Goal: Transaction & Acquisition: Purchase product/service

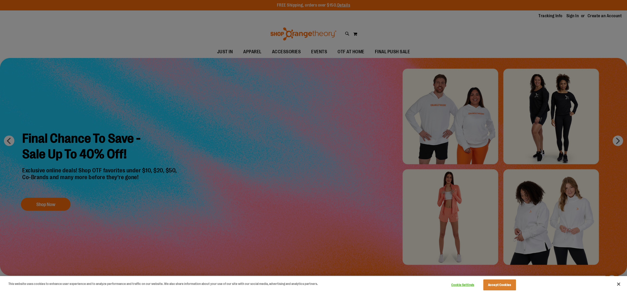
type input "**********"
click at [619, 285] on button "Close" at bounding box center [619, 285] width 12 height 12
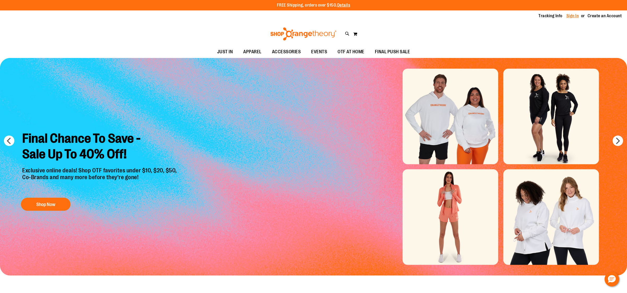
click at [573, 17] on link "Sign In" at bounding box center [573, 16] width 13 height 6
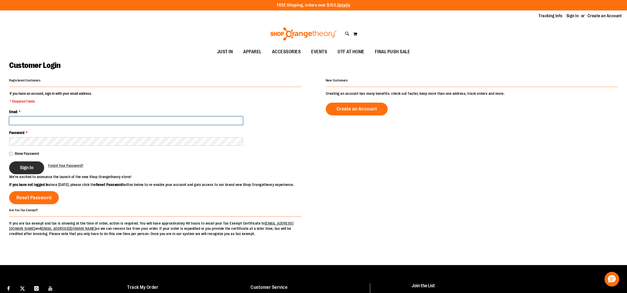
type input "**********"
click at [17, 171] on button "Sign In" at bounding box center [26, 168] width 35 height 13
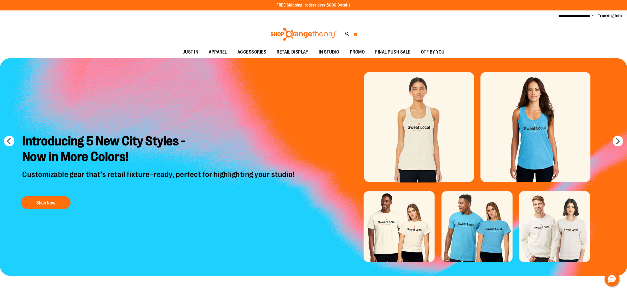
type input "**********"
click at [356, 34] on button "My Cart 0" at bounding box center [355, 34] width 4 height 8
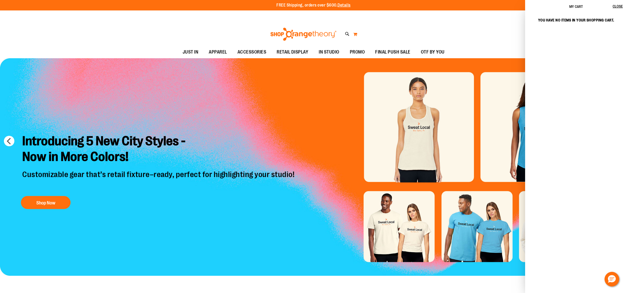
click at [356, 34] on button "My Cart 0" at bounding box center [355, 34] width 4 height 8
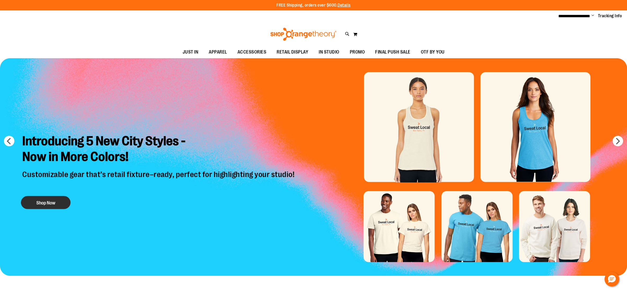
click at [58, 200] on button "Shop Now" at bounding box center [46, 202] width 50 height 13
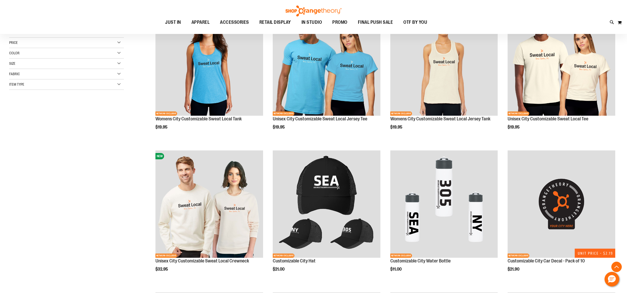
scroll to position [101, 0]
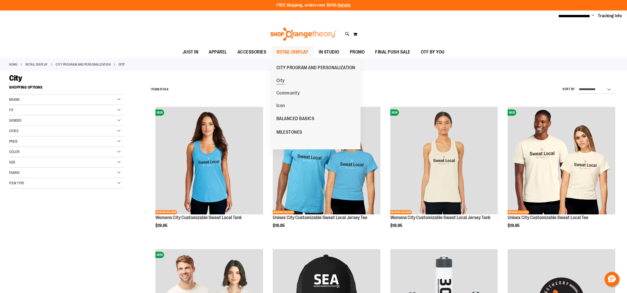
type input "**********"
click at [284, 81] on span "City" at bounding box center [281, 81] width 8 height 7
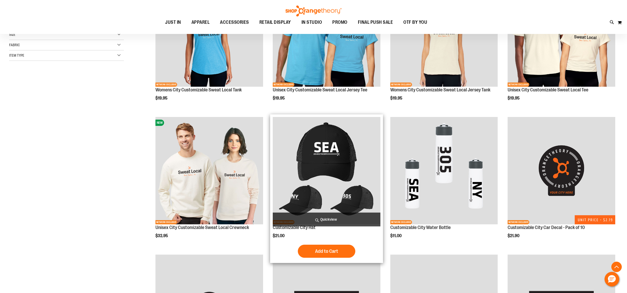
scroll to position [303, 0]
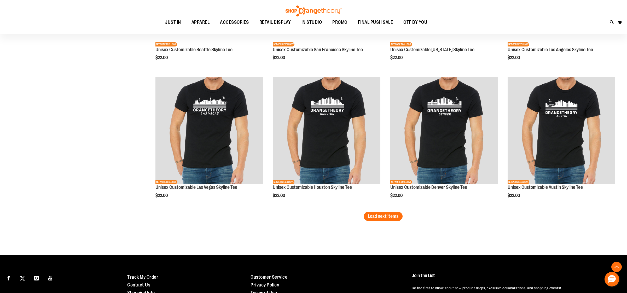
scroll to position [1076, 0]
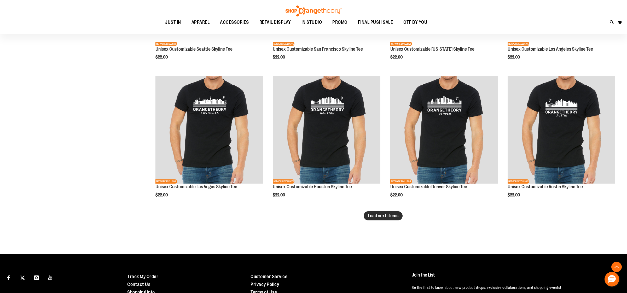
type input "**********"
click at [376, 214] on span "Load next items" at bounding box center [383, 215] width 31 height 5
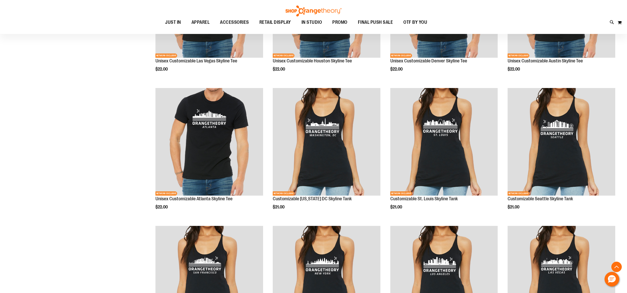
scroll to position [1205, 0]
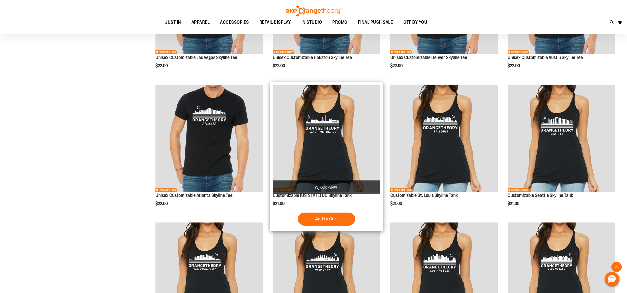
click at [347, 154] on img "product" at bounding box center [327, 139] width 108 height 108
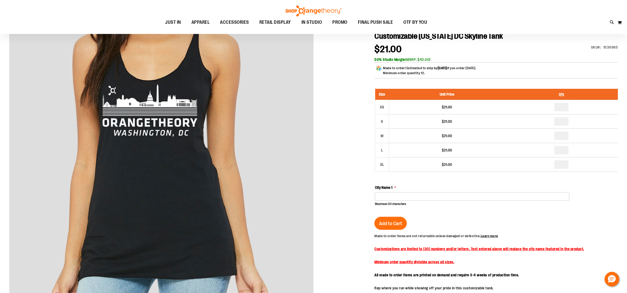
scroll to position [76, 0]
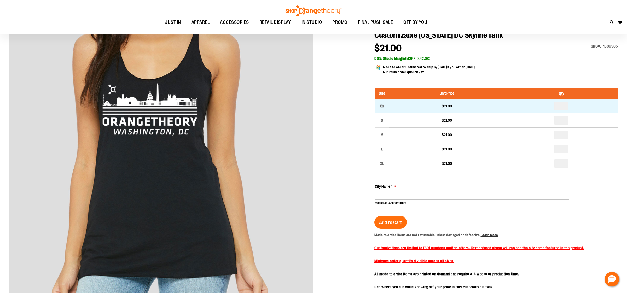
type input "**********"
click at [565, 107] on input "number" at bounding box center [562, 106] width 14 height 8
type input "*"
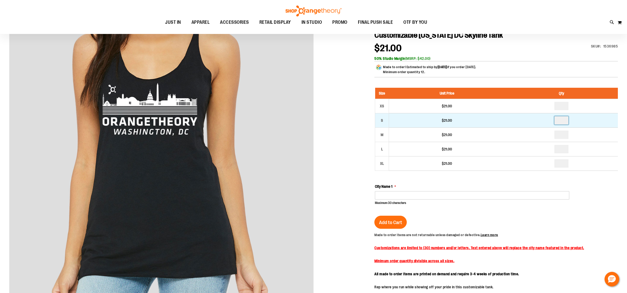
type input "*"
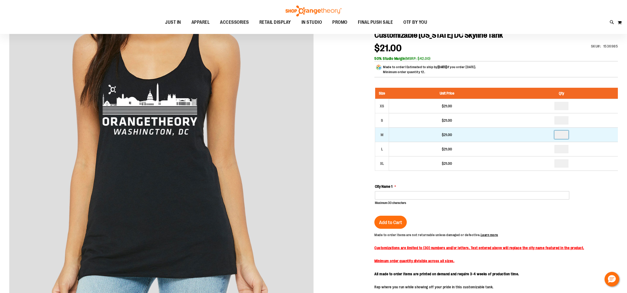
click at [565, 135] on input "number" at bounding box center [562, 135] width 14 height 8
type input "*"
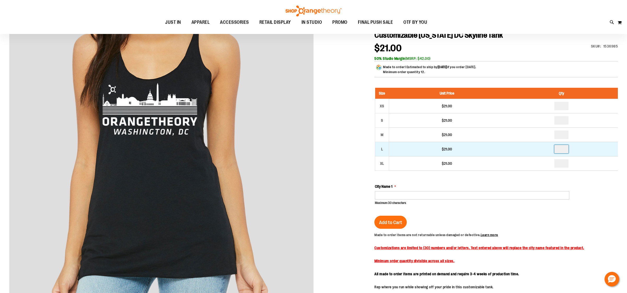
click at [564, 149] on input "number" at bounding box center [562, 149] width 14 height 8
type input "*"
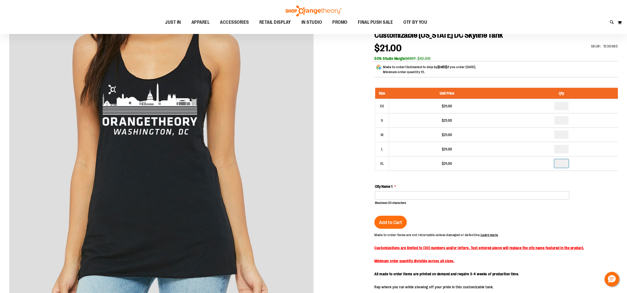
click at [564, 163] on input "number" at bounding box center [562, 163] width 14 height 8
type input "*"
click at [557, 173] on div "Size Unit Price Qty XS $21.00 * S $21.00 *" at bounding box center [496, 147] width 243 height 118
click at [415, 196] on input "City Name 1" at bounding box center [472, 195] width 194 height 8
type input "*"
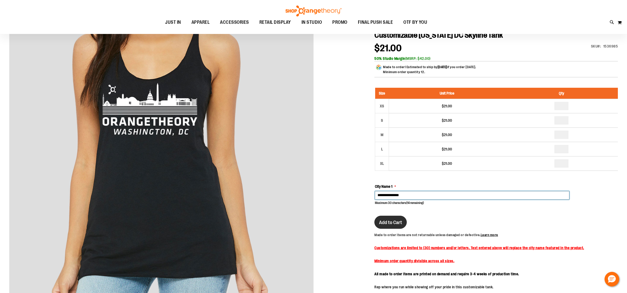
type input "**********"
click at [397, 223] on span "Add to Cart" at bounding box center [390, 223] width 23 height 6
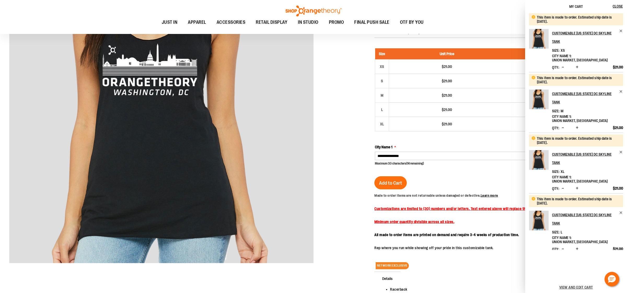
scroll to position [119, 0]
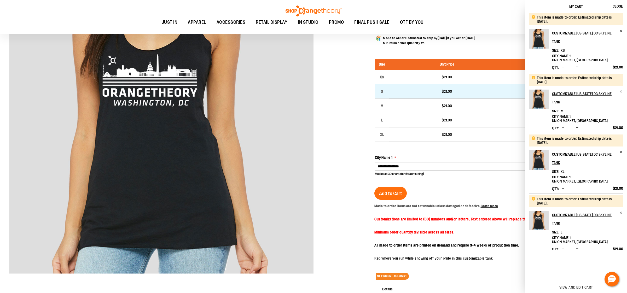
click at [478, 95] on td "$21.00" at bounding box center [447, 91] width 116 height 14
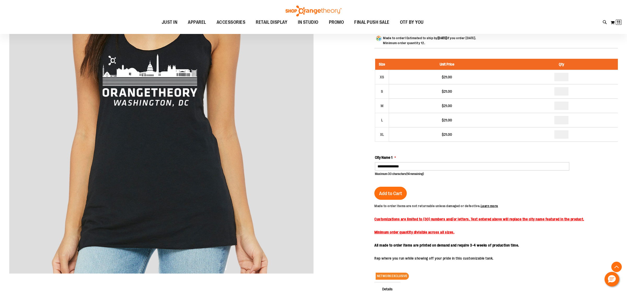
click at [622, 21] on div "Toggle Nav Search Popular Suggestions Advanced Search" at bounding box center [313, 17] width 627 height 34
click at [619, 22] on span "11" at bounding box center [619, 22] width 4 height 5
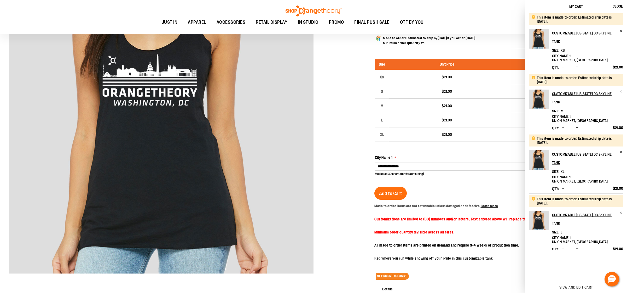
scroll to position [105, 0]
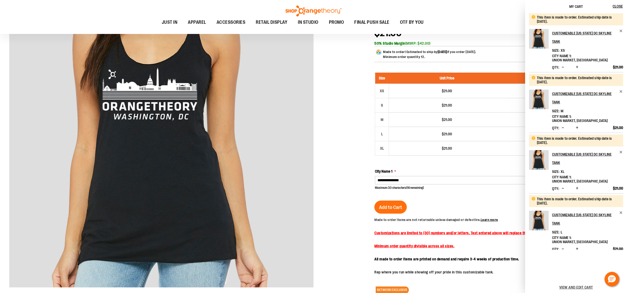
click at [578, 125] on button "Increase product quantity" at bounding box center [577, 127] width 5 height 5
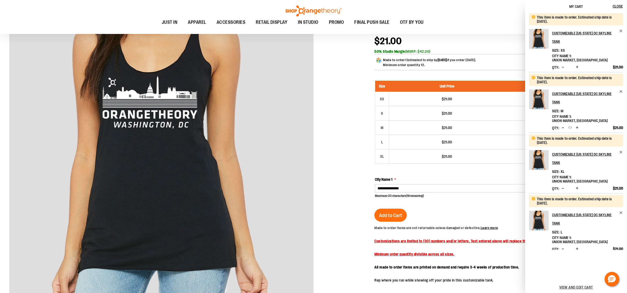
scroll to position [83, 0]
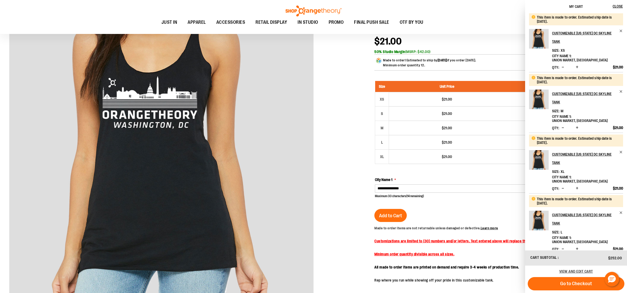
click at [343, 167] on div at bounding box center [313, 182] width 609 height 379
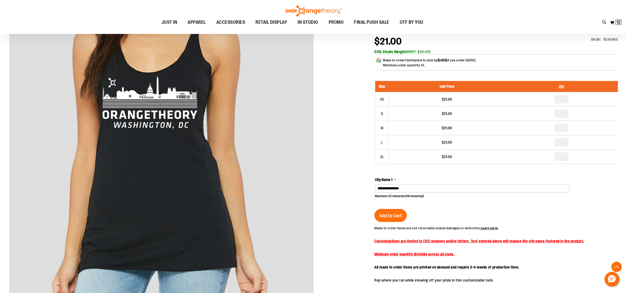
scroll to position [0, 0]
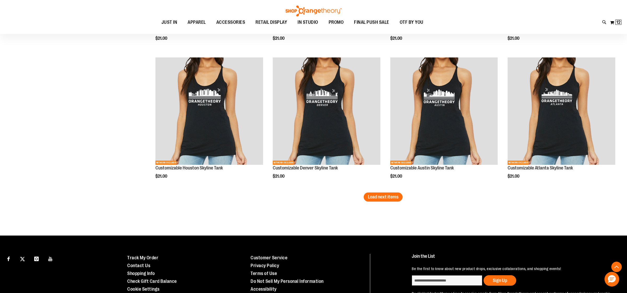
scroll to position [1148, 0]
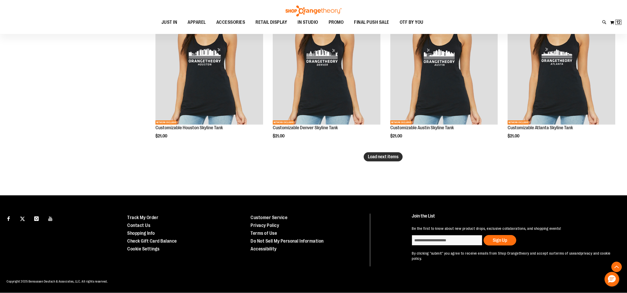
type input "**********"
click at [372, 154] on span "Load next items" at bounding box center [383, 156] width 31 height 5
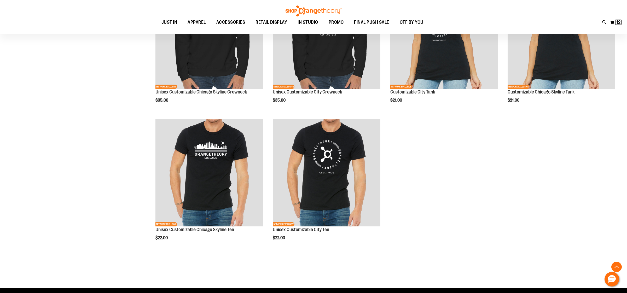
scroll to position [1340, 0]
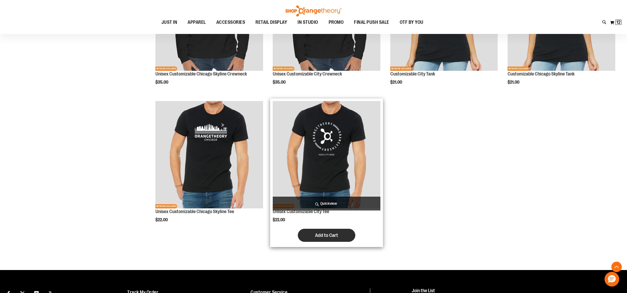
click at [337, 233] on span "Add to Cart" at bounding box center [326, 236] width 23 height 6
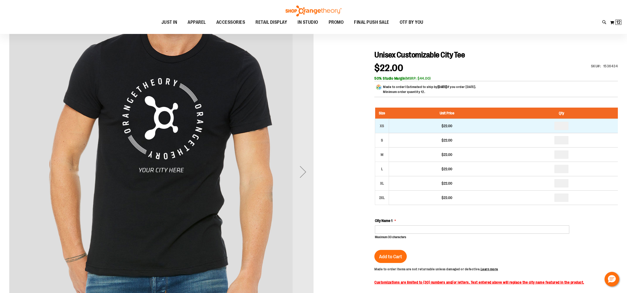
scroll to position [71, 0]
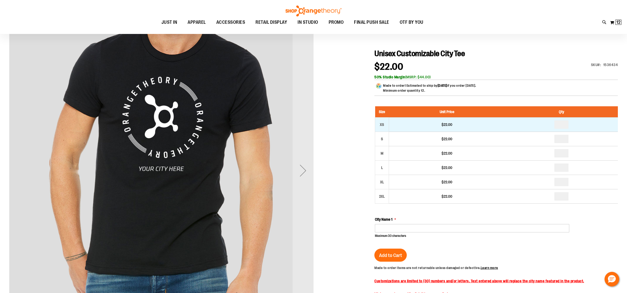
type input "**********"
click at [564, 127] on input "number" at bounding box center [562, 124] width 14 height 8
type input "*"
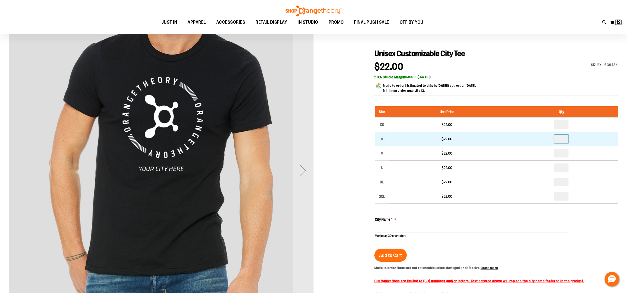
click at [564, 140] on input "number" at bounding box center [562, 139] width 14 height 8
type input "*"
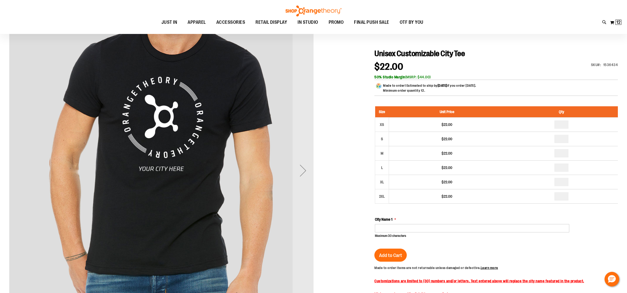
type input "*"
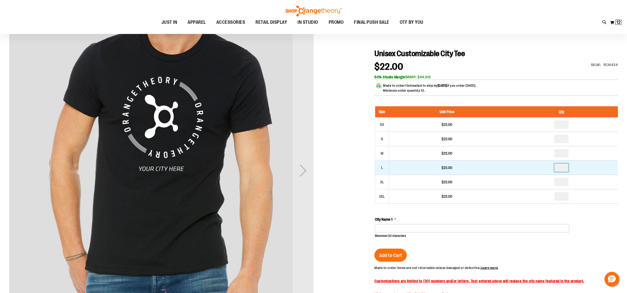
click at [563, 168] on input "number" at bounding box center [562, 168] width 14 height 8
type input "*"
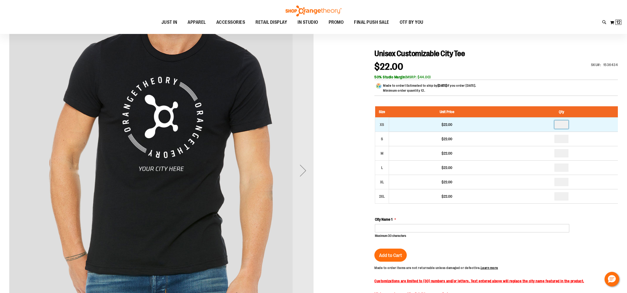
type input "*"
click at [565, 126] on input "*" at bounding box center [562, 124] width 14 height 8
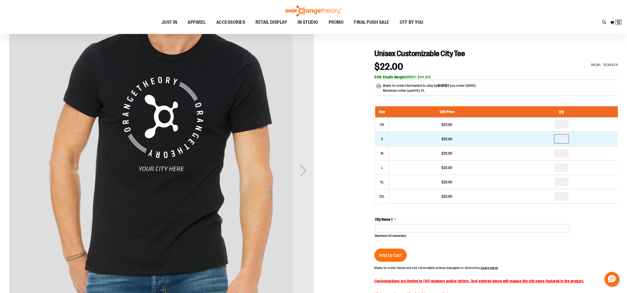
type input "*"
click at [564, 138] on input "*" at bounding box center [562, 139] width 14 height 8
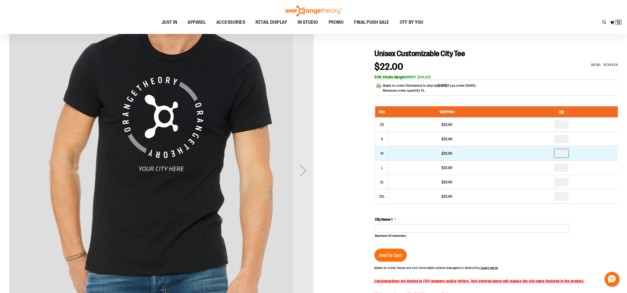
type input "*"
click at [563, 156] on input "*" at bounding box center [562, 153] width 14 height 8
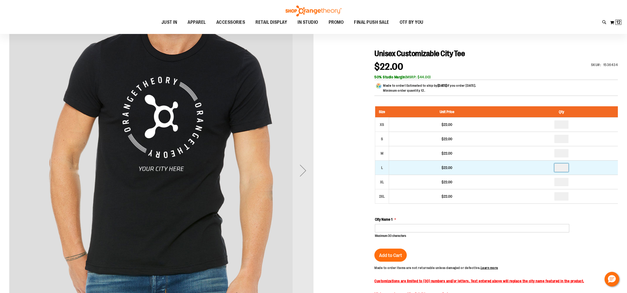
type input "*"
click at [564, 169] on input "*" at bounding box center [562, 168] width 14 height 8
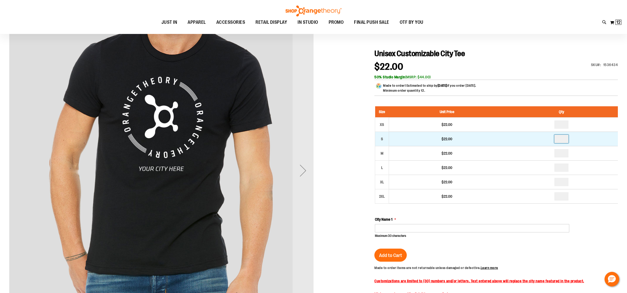
type input "*"
click at [563, 138] on input "number" at bounding box center [562, 139] width 14 height 8
type input "*"
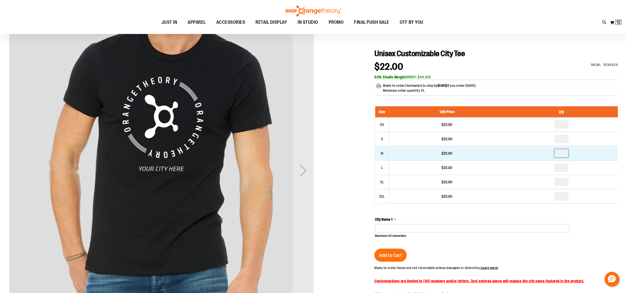
click at [562, 153] on input "number" at bounding box center [562, 153] width 14 height 8
type input "*"
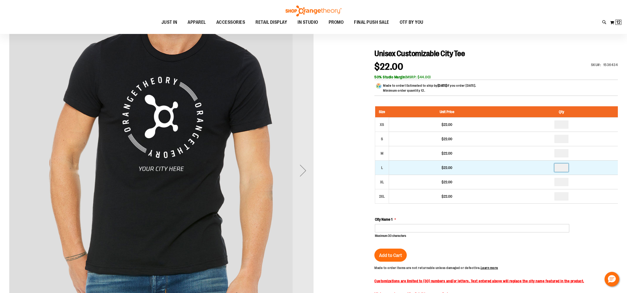
type input "*"
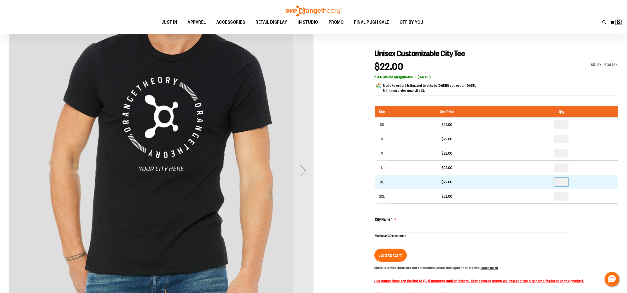
click at [564, 183] on input "number" at bounding box center [562, 182] width 14 height 8
type input "*"
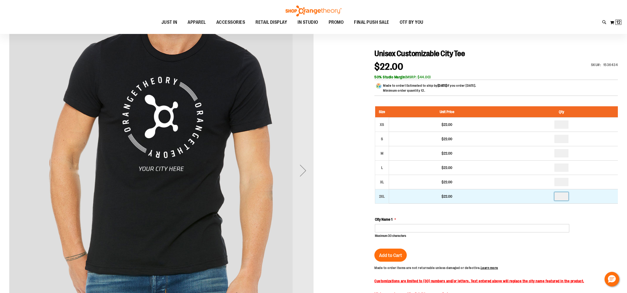
click at [564, 197] on input "number" at bounding box center [562, 196] width 14 height 8
type input "*"
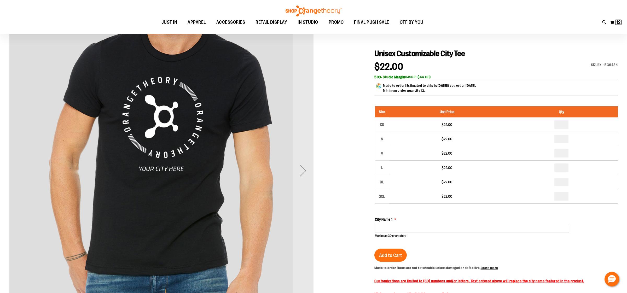
click at [568, 213] on div "Size Unit Price Qty XS $22.00 * S $22.00 *" at bounding box center [496, 172] width 243 height 132
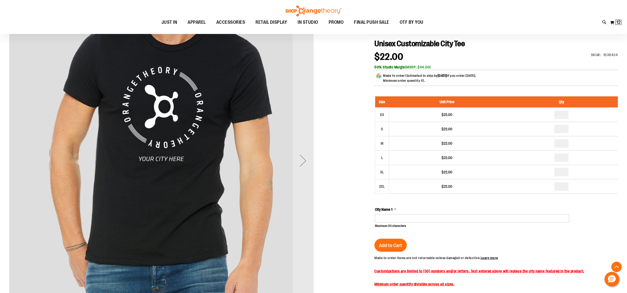
scroll to position [83, 0]
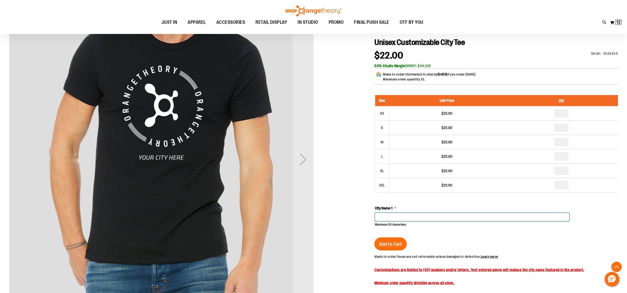
click at [529, 219] on input "City Name 1" at bounding box center [472, 217] width 194 height 8
type input "**********"
click at [399, 247] on span "Add to Cart" at bounding box center [390, 245] width 23 height 6
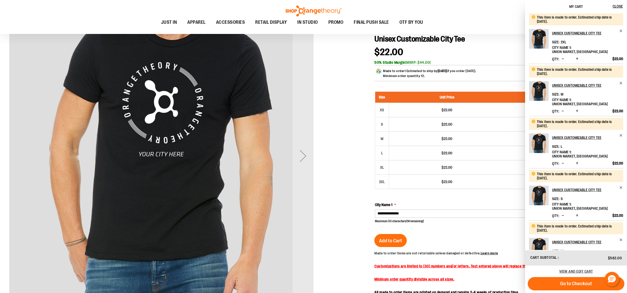
scroll to position [73, 0]
click at [612, 7] on div "My Cart Close" at bounding box center [576, 6] width 102 height 13
click at [615, 7] on span "Close" at bounding box center [618, 6] width 10 height 4
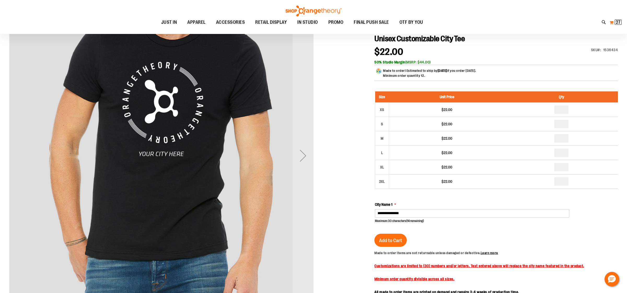
click at [615, 21] on span "27 27 items" at bounding box center [618, 22] width 7 height 5
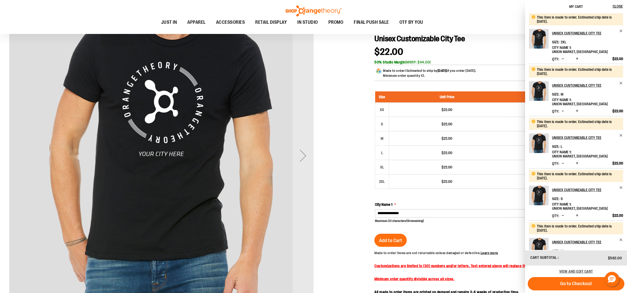
click at [360, 62] on div at bounding box center [313, 199] width 609 height 393
